Goal: Subscribe to service/newsletter

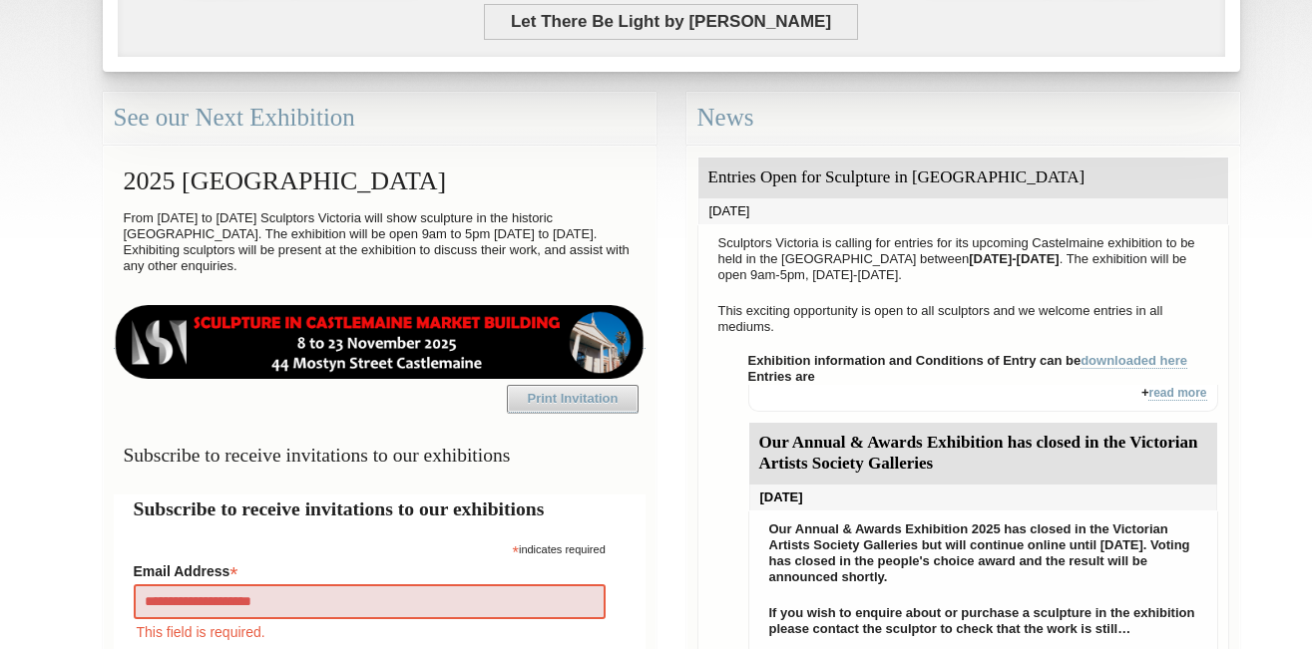
type input "**********"
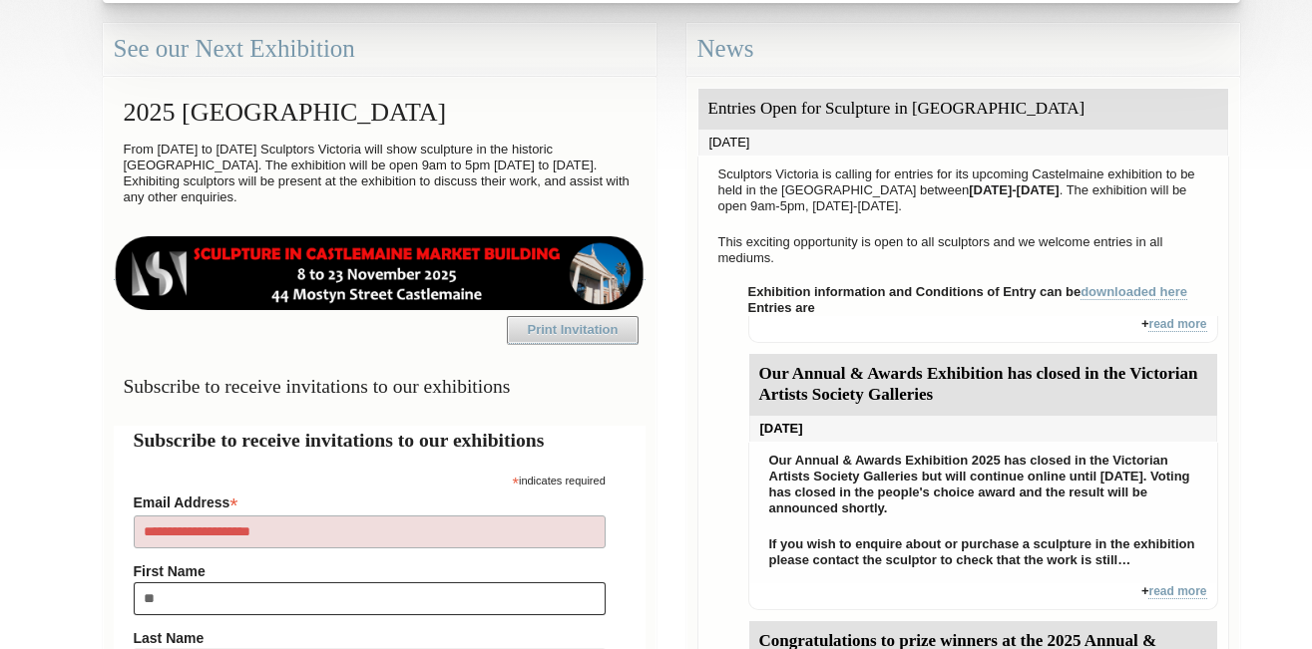
type input "***"
type input "**********"
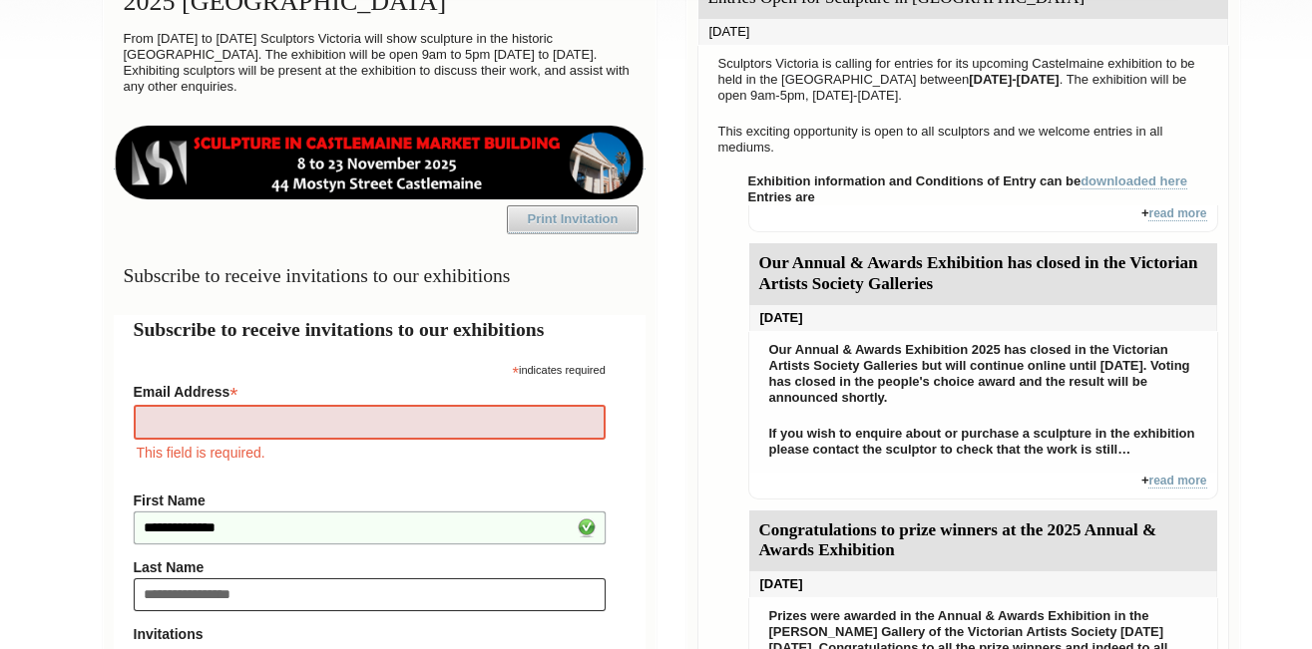
type input "**********"
